Goal: Information Seeking & Learning: Learn about a topic

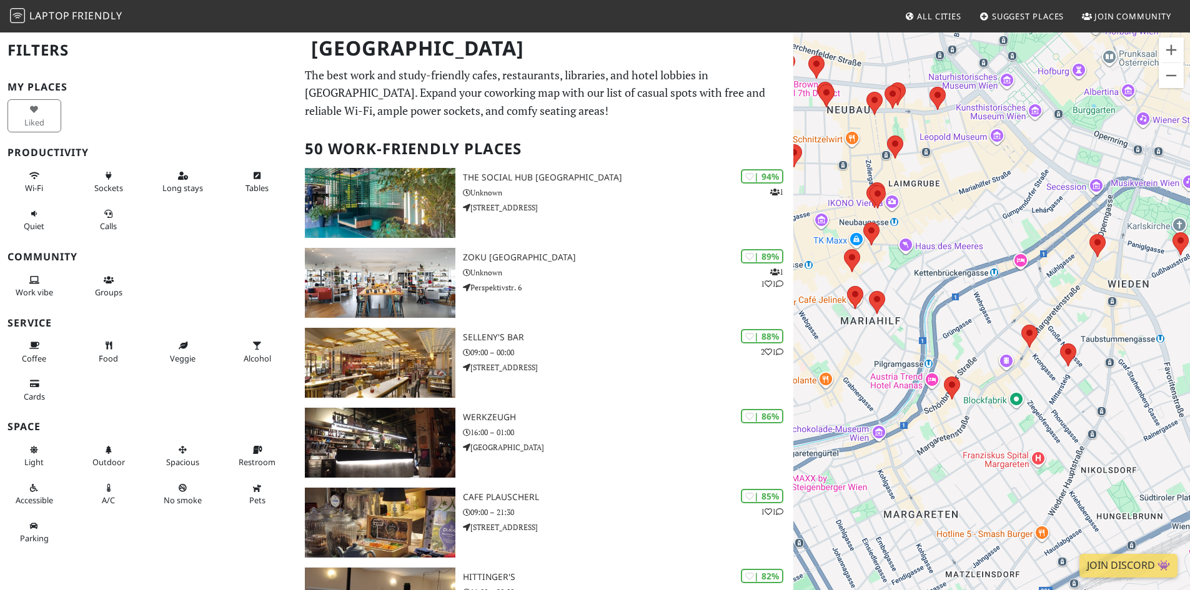
drag, startPoint x: 1056, startPoint y: 451, endPoint x: 948, endPoint y: 314, distance: 174.7
click at [948, 314] on div "To navigate, press the arrow keys." at bounding box center [991, 326] width 397 height 590
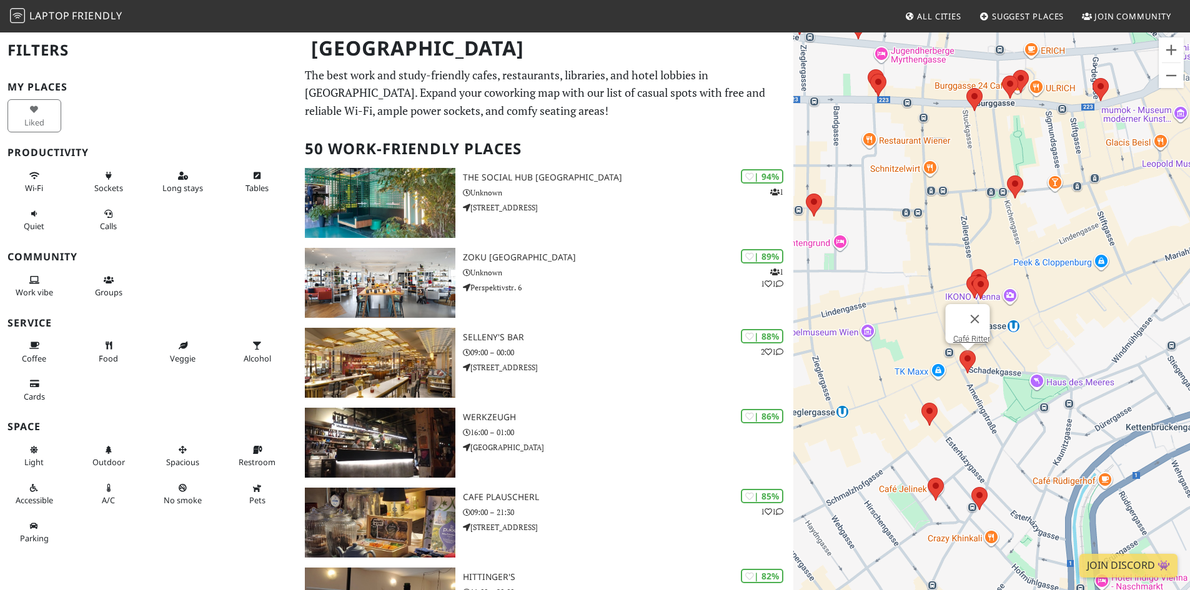
click at [960, 350] on area at bounding box center [960, 350] width 0 height 0
click at [964, 334] on link "Café Ritter" at bounding box center [971, 338] width 37 height 9
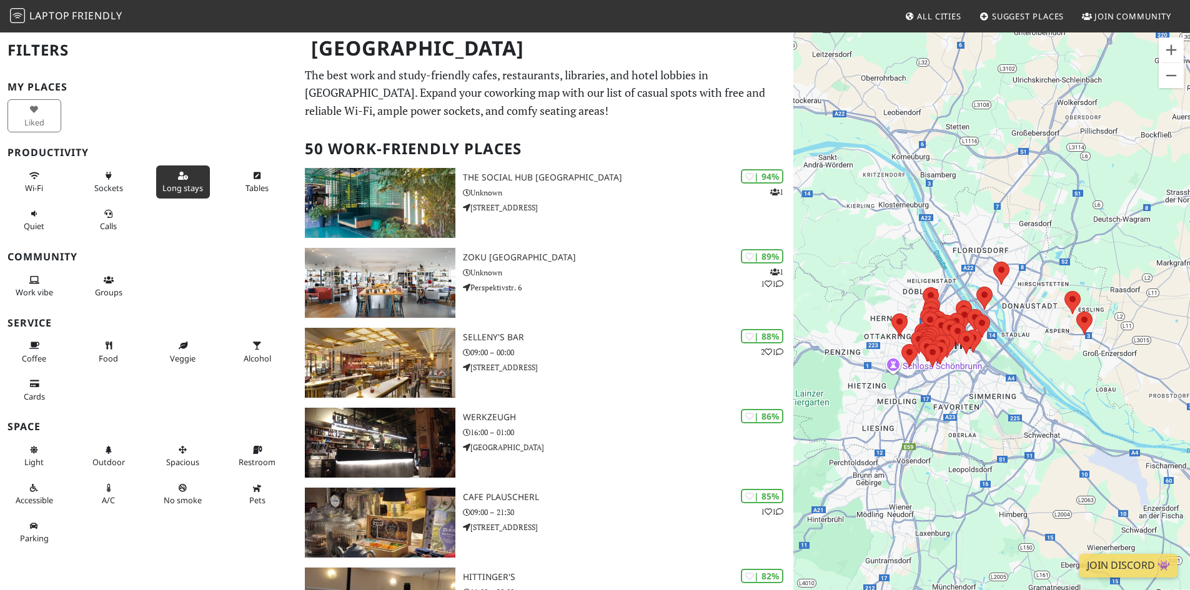
click at [162, 187] on span "Long stays" at bounding box center [182, 187] width 41 height 11
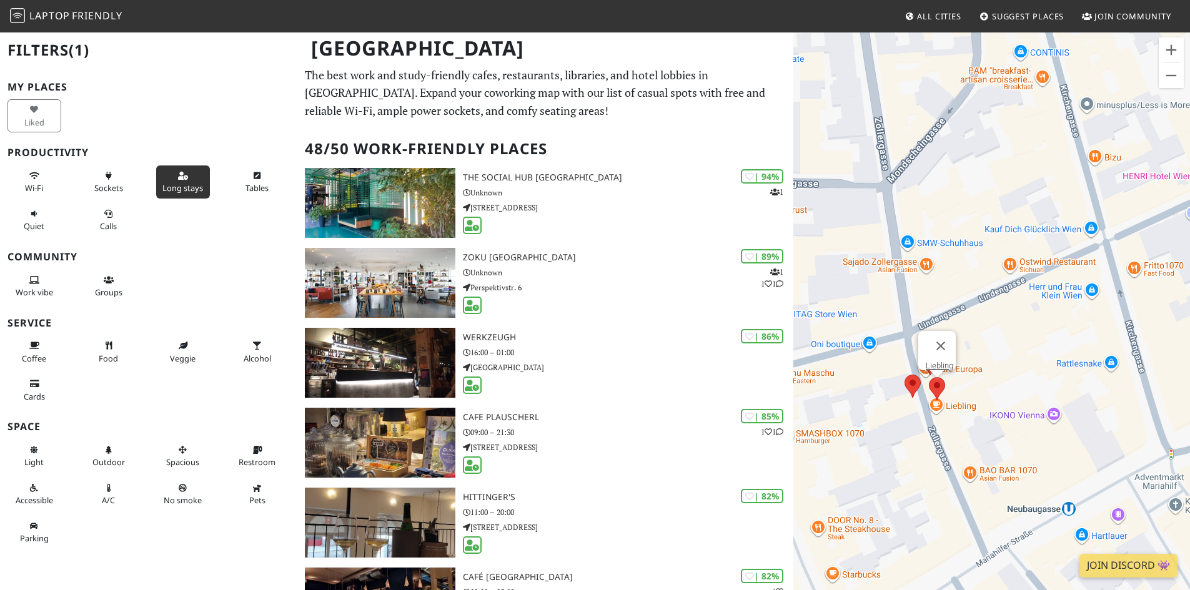
click at [929, 377] on area at bounding box center [929, 377] width 0 height 0
click at [937, 361] on link "Liebling" at bounding box center [939, 365] width 27 height 9
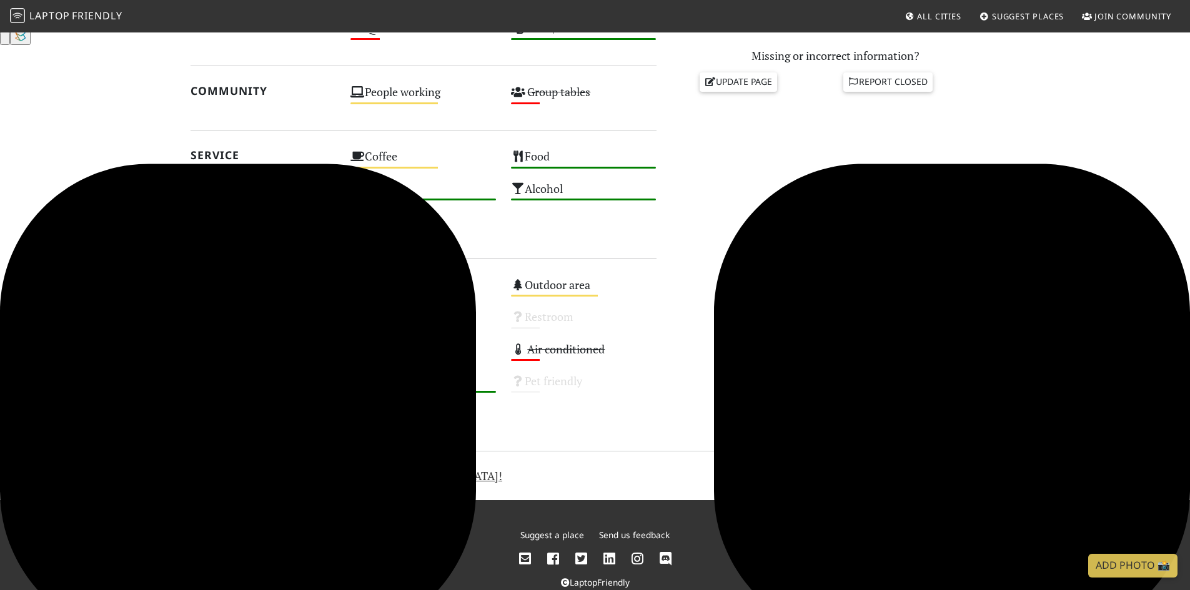
scroll to position [590, 0]
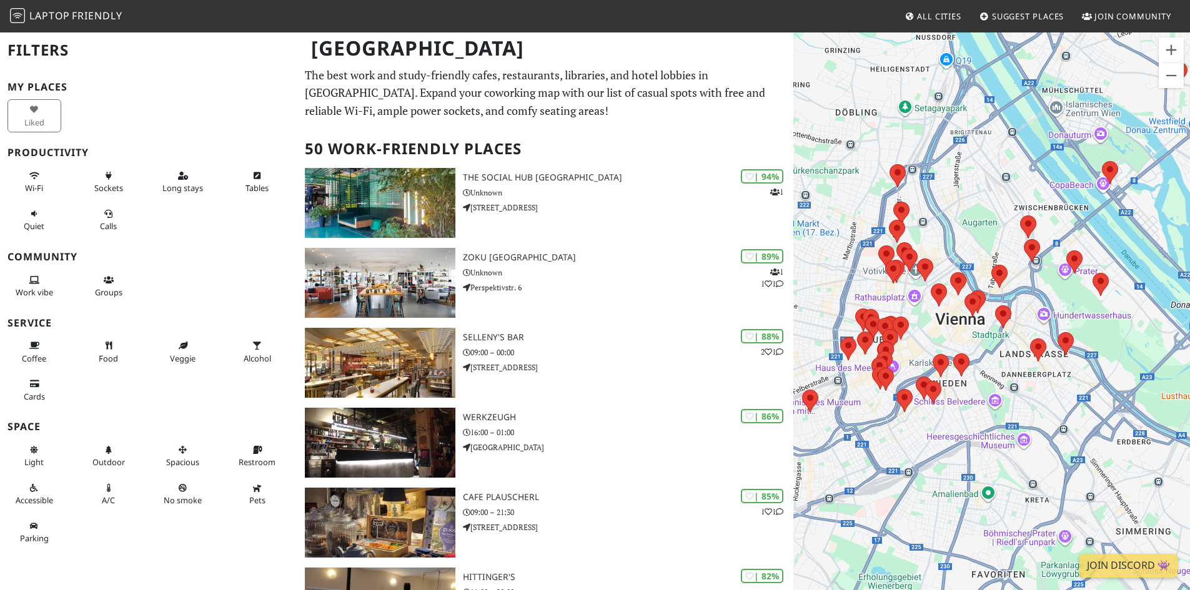
drag, startPoint x: 882, startPoint y: 326, endPoint x: 947, endPoint y: 354, distance: 70.5
click at [947, 354] on div "To navigate, press the arrow keys." at bounding box center [991, 326] width 397 height 590
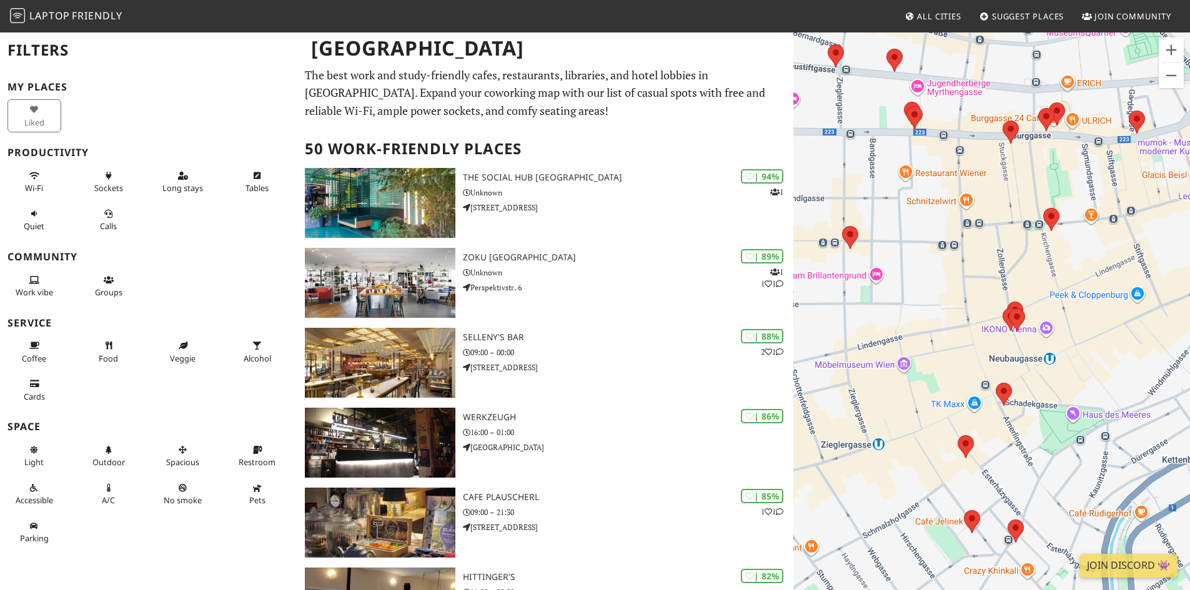
click at [951, 367] on div "To navigate, press the arrow keys." at bounding box center [991, 326] width 397 height 590
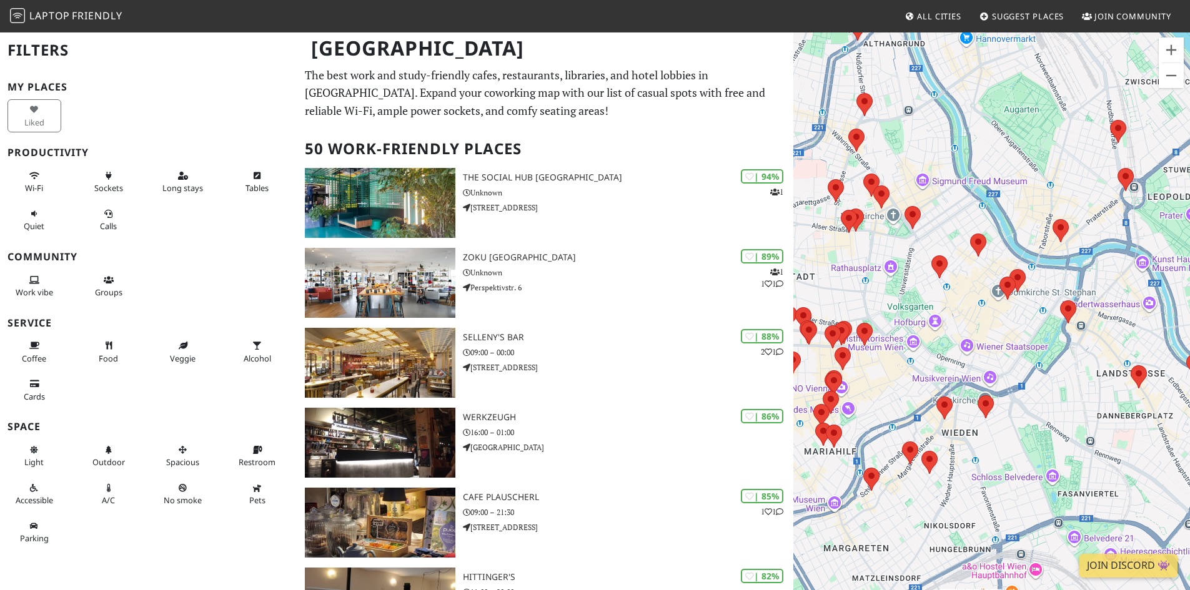
drag, startPoint x: 955, startPoint y: 291, endPoint x: 992, endPoint y: 297, distance: 37.9
click at [992, 297] on div "To navigate, press the arrow keys." at bounding box center [991, 326] width 397 height 590
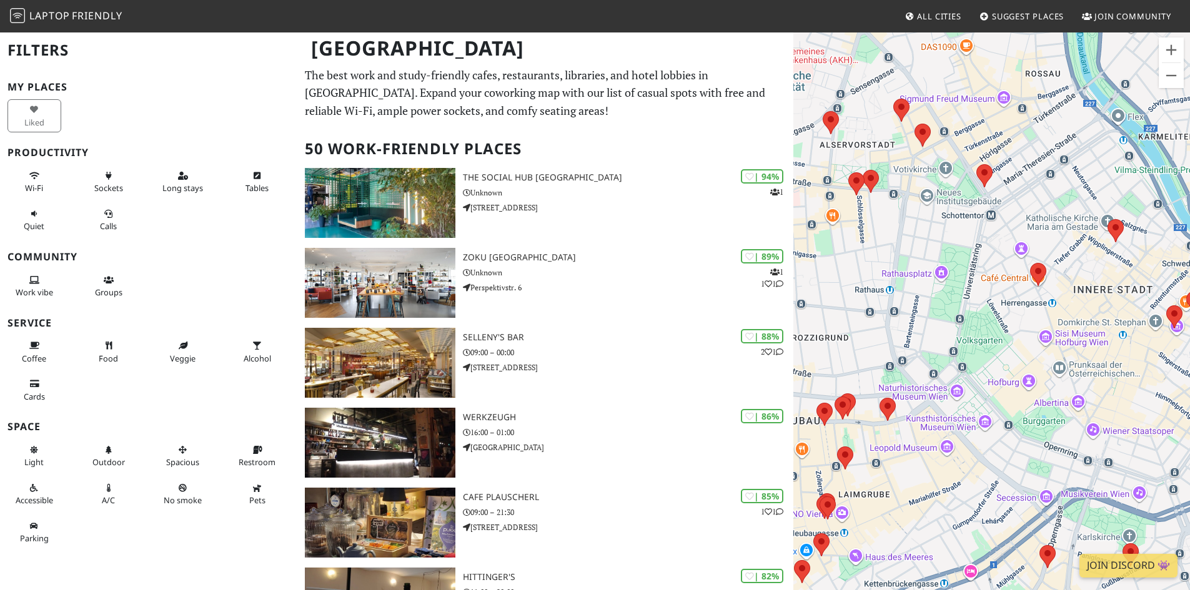
drag, startPoint x: 925, startPoint y: 354, endPoint x: 1070, endPoint y: 330, distance: 147.5
click at [1070, 330] on div "To navigate, press the arrow keys." at bounding box center [991, 326] width 397 height 590
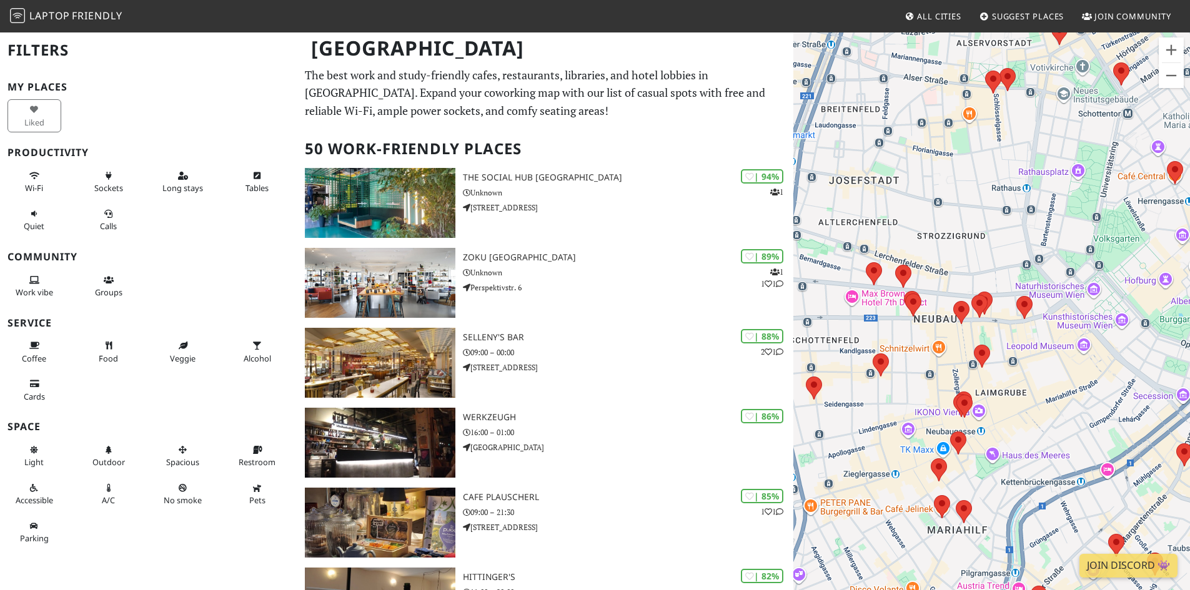
drag, startPoint x: 896, startPoint y: 290, endPoint x: 1037, endPoint y: 187, distance: 174.8
click at [1037, 187] on div "To navigate, press the arrow keys." at bounding box center [991, 326] width 397 height 590
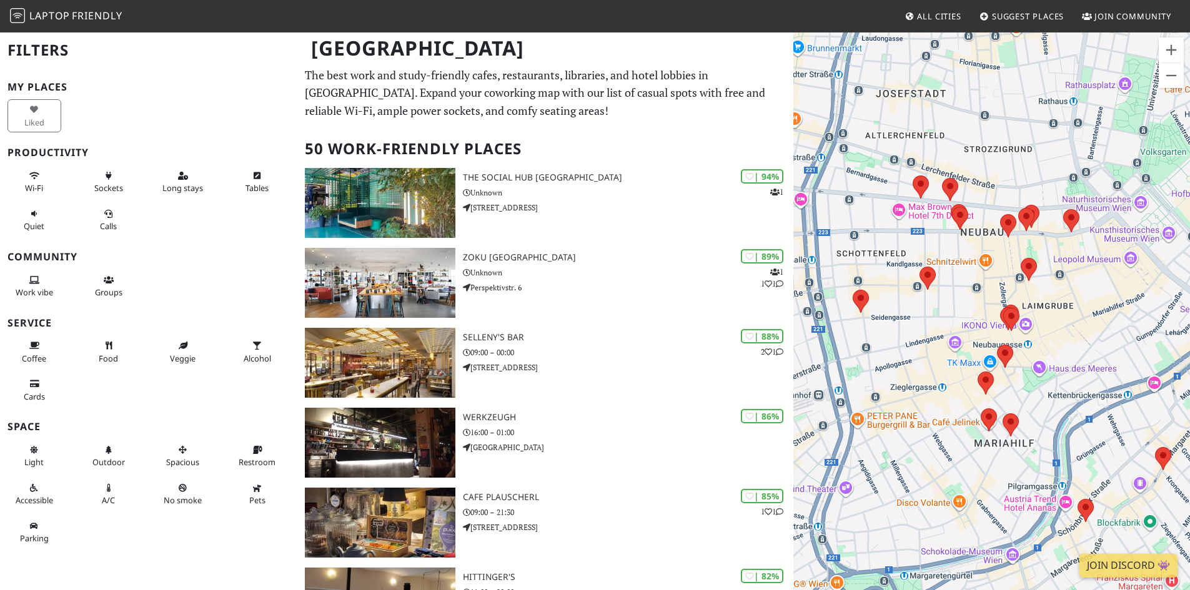
drag, startPoint x: 940, startPoint y: 337, endPoint x: 990, endPoint y: 246, distance: 103.5
click at [990, 246] on div "To navigate, press the arrow keys." at bounding box center [991, 326] width 397 height 590
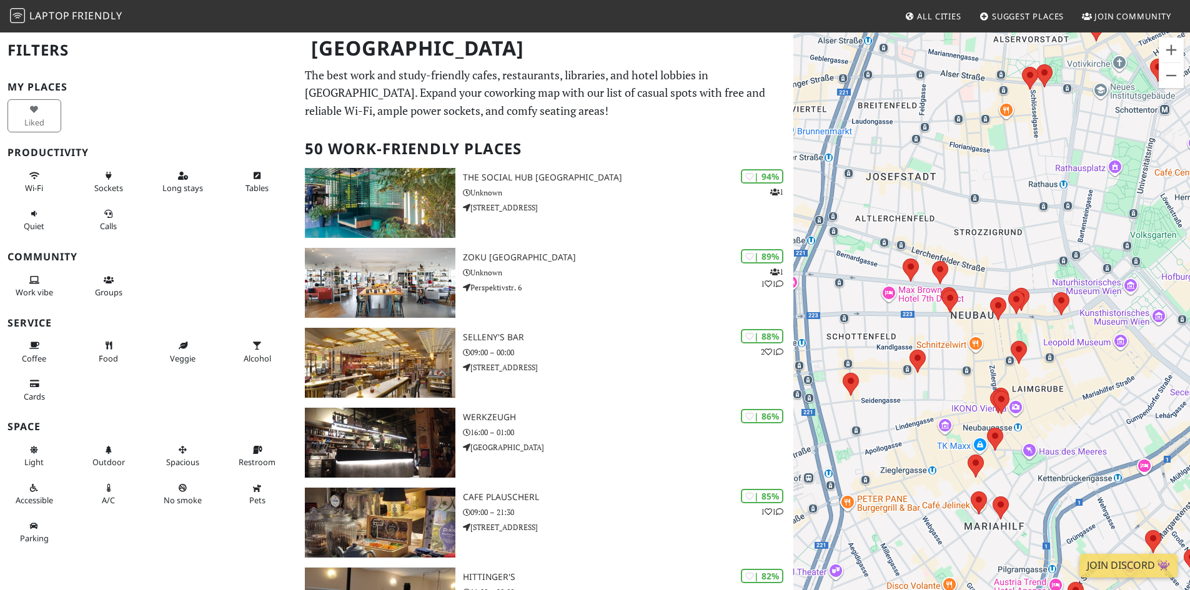
drag, startPoint x: 945, startPoint y: 255, endPoint x: 927, endPoint y: 342, distance: 88.6
click at [927, 342] on div "To navigate, press the arrow keys." at bounding box center [991, 326] width 397 height 590
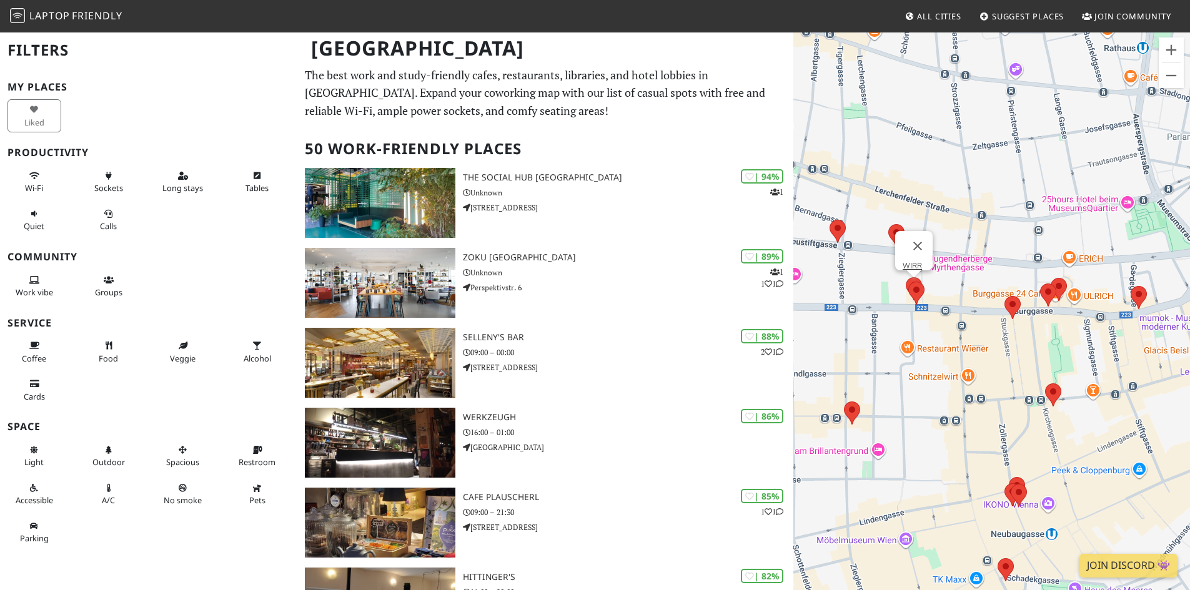
click at [906, 277] on area at bounding box center [906, 277] width 0 height 0
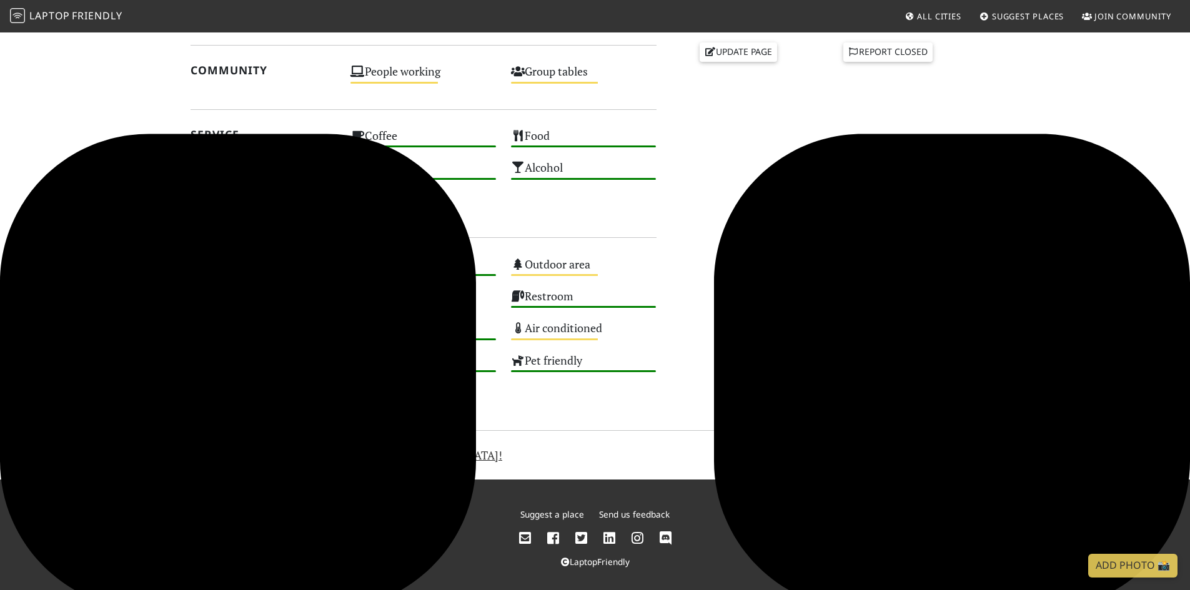
scroll to position [599, 0]
